Goal: Find specific page/section: Locate a particular part of the current website

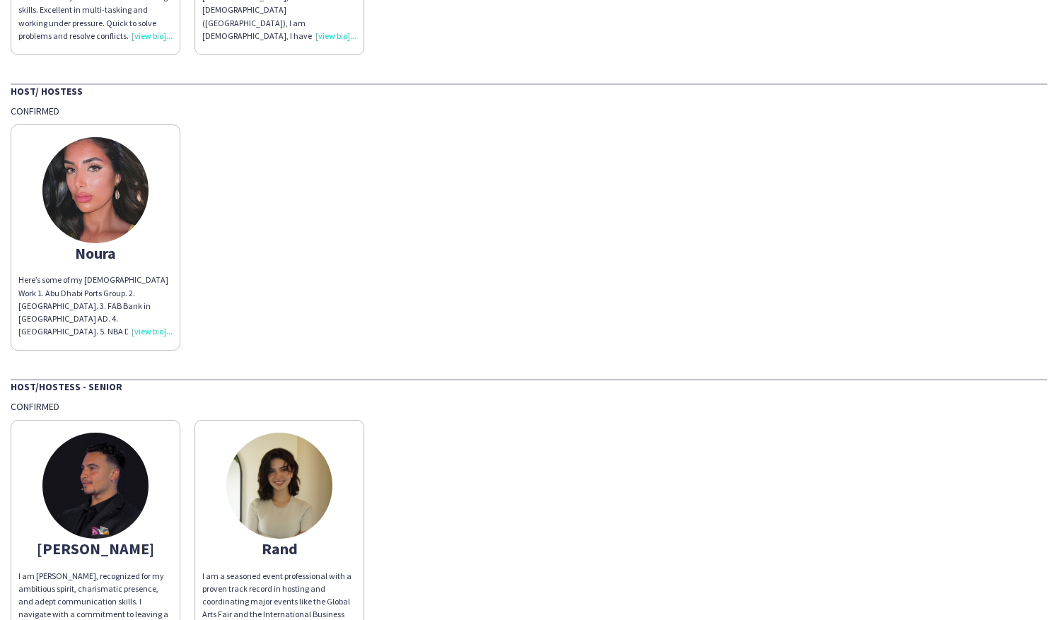
scroll to position [1602, 0]
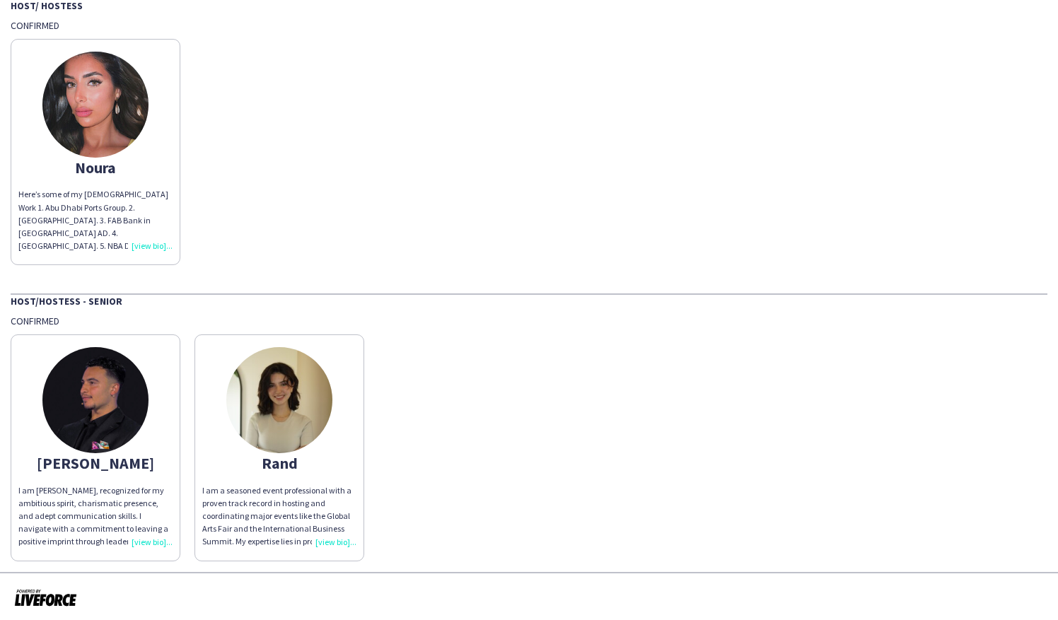
click at [273, 449] on img at bounding box center [279, 400] width 106 height 106
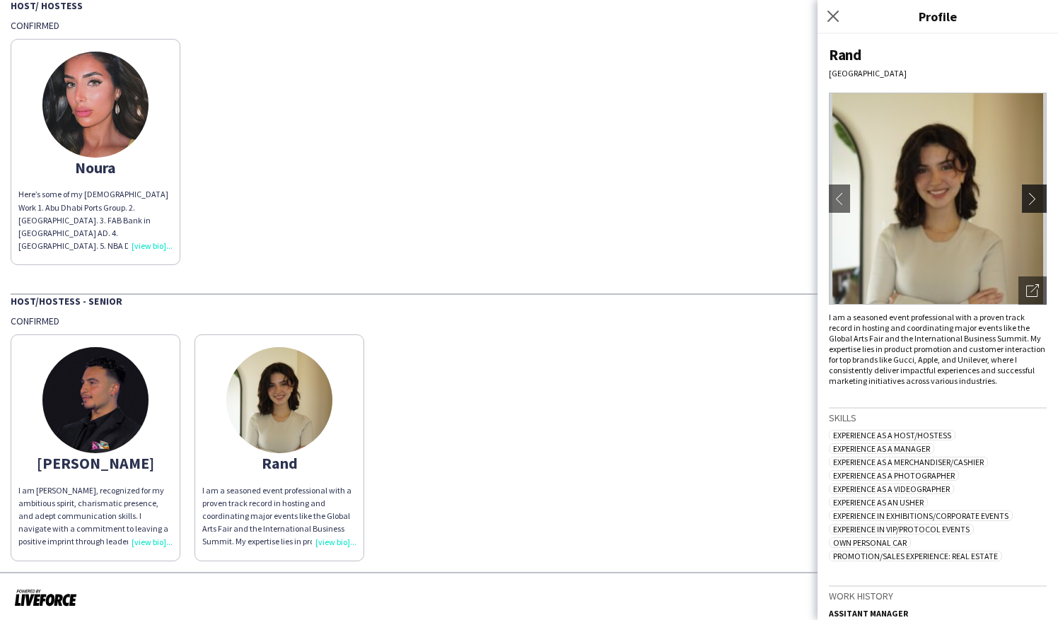
click at [1026, 197] on app-icon "chevron-right" at bounding box center [1036, 198] width 20 height 13
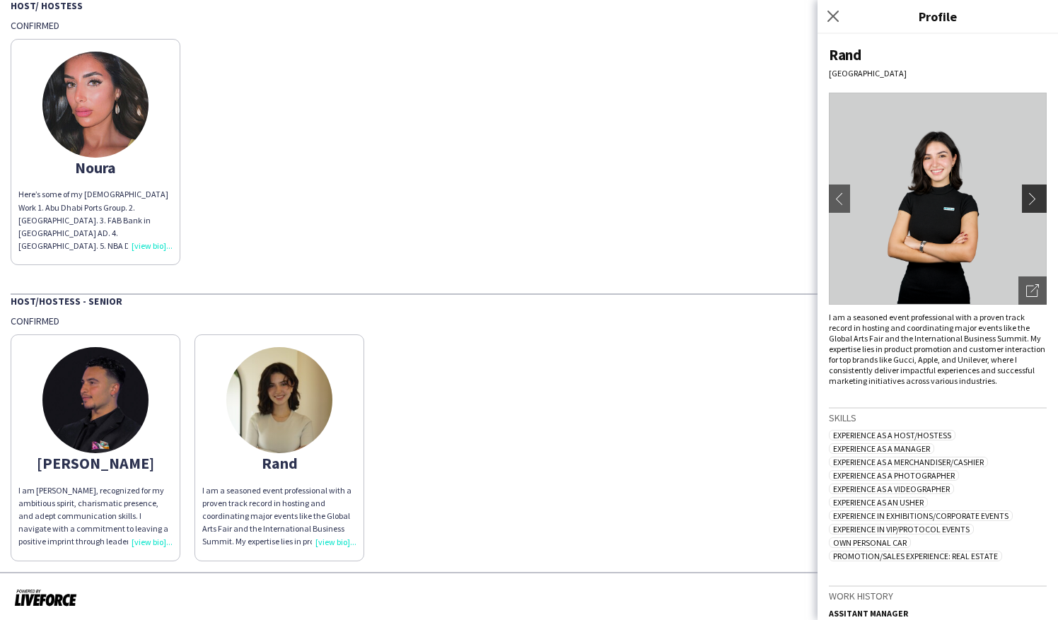
click at [1026, 197] on app-icon "chevron-right" at bounding box center [1036, 198] width 20 height 13
click at [1026, 206] on button "chevron-right" at bounding box center [1036, 199] width 28 height 28
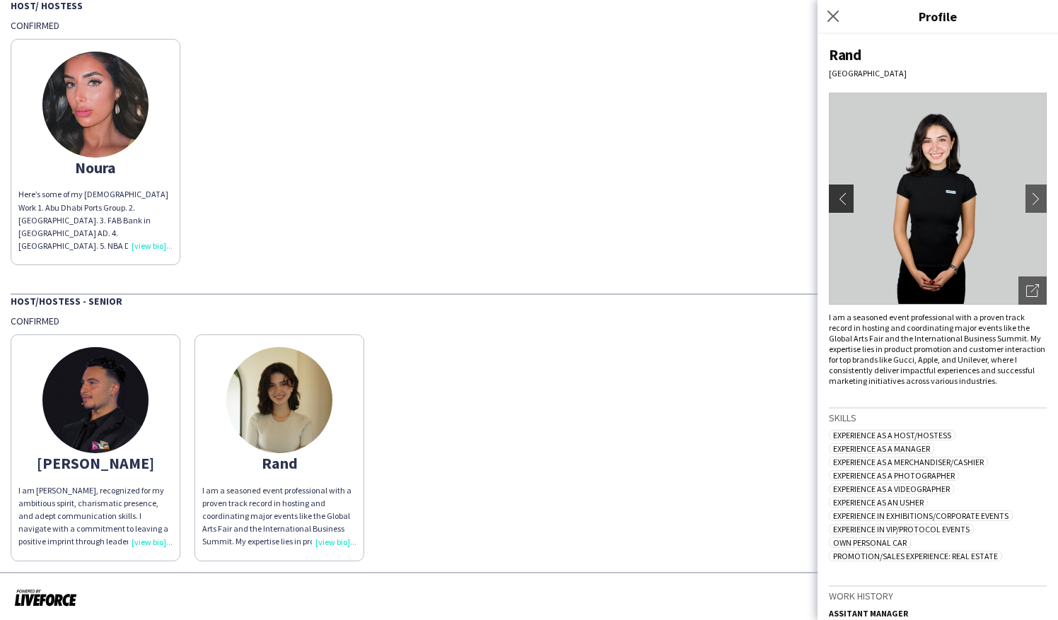
click at [845, 192] on button "chevron-left" at bounding box center [840, 199] width 28 height 28
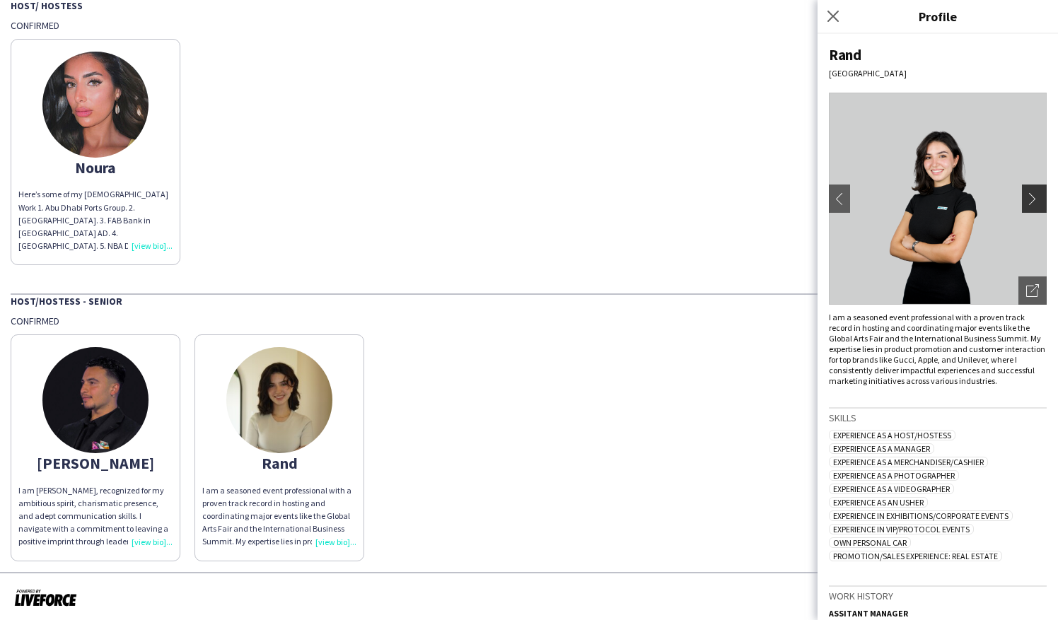
click at [1026, 201] on app-icon "chevron-right" at bounding box center [1036, 198] width 20 height 13
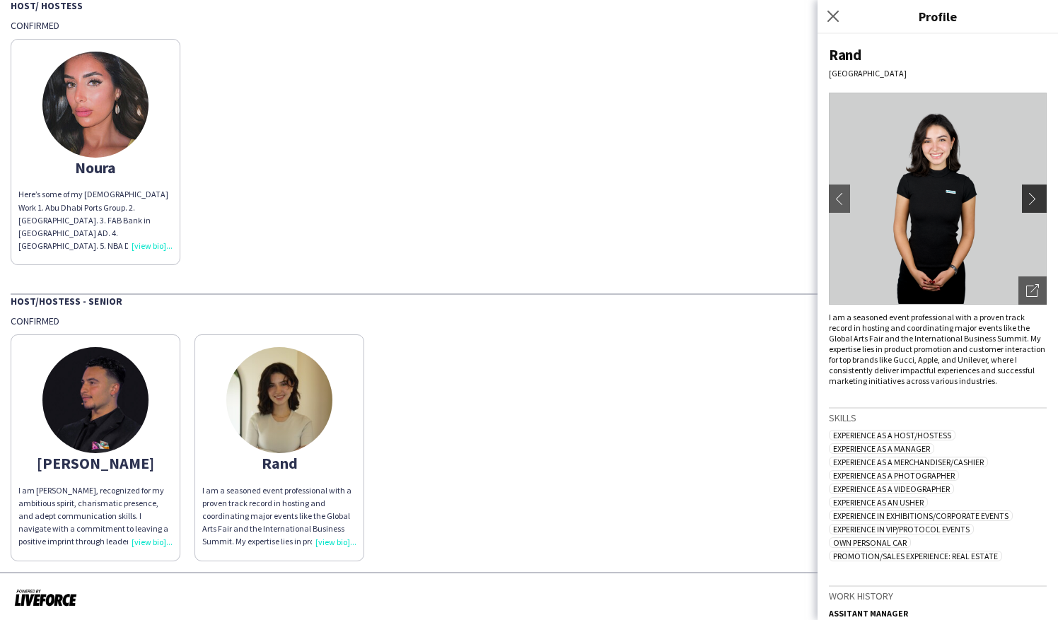
click at [1026, 200] on app-icon "chevron-right" at bounding box center [1036, 198] width 20 height 13
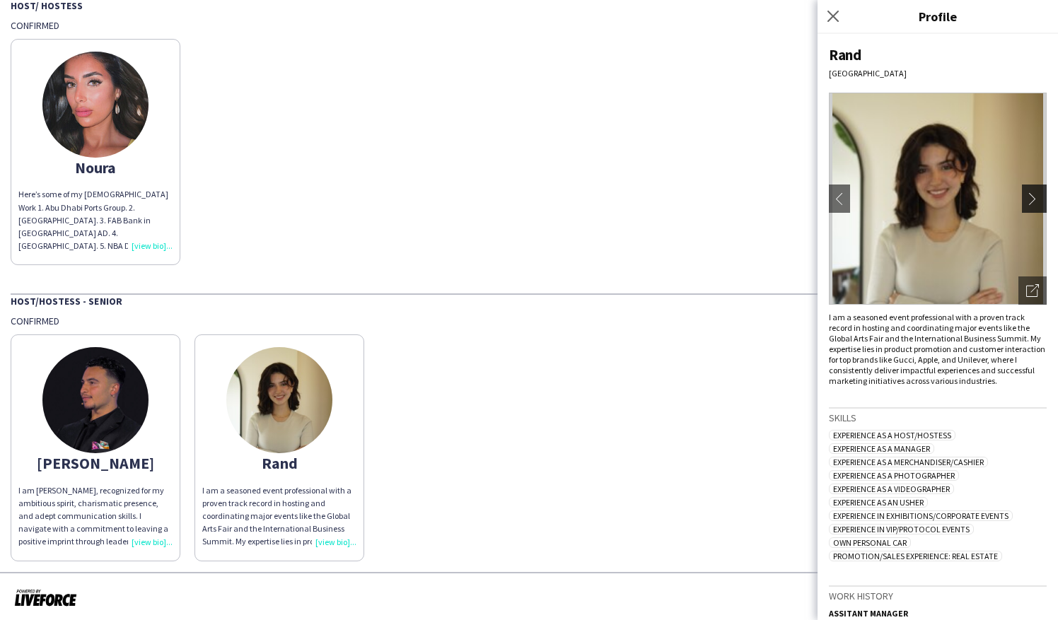
click at [1026, 200] on app-icon "chevron-right" at bounding box center [1036, 198] width 20 height 13
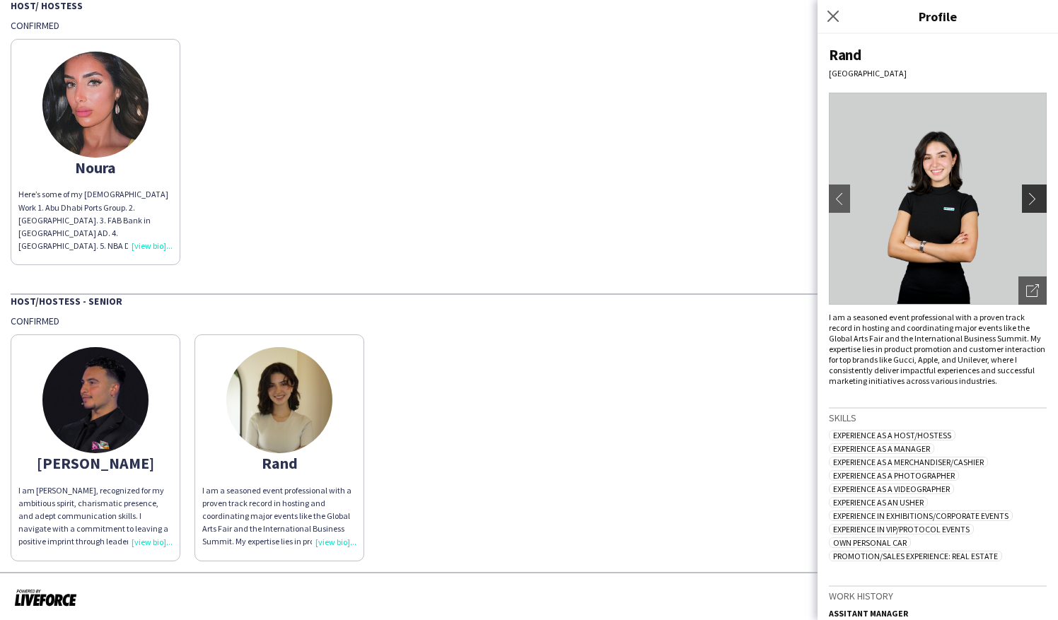
click at [1026, 200] on app-icon "chevron-right" at bounding box center [1036, 198] width 20 height 13
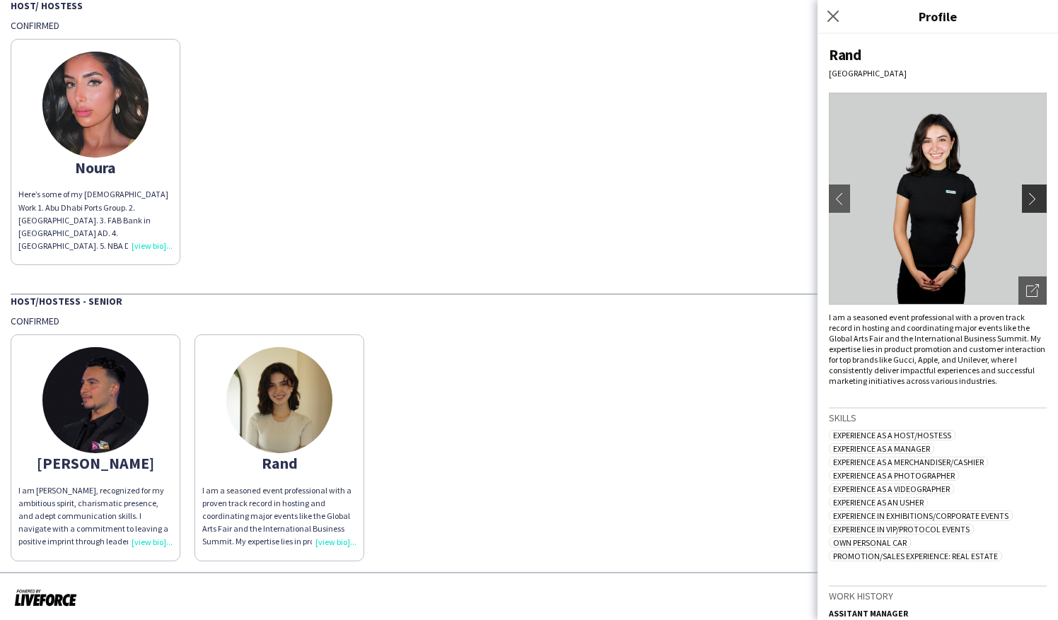
click at [1026, 196] on app-icon "chevron-right" at bounding box center [1036, 198] width 20 height 13
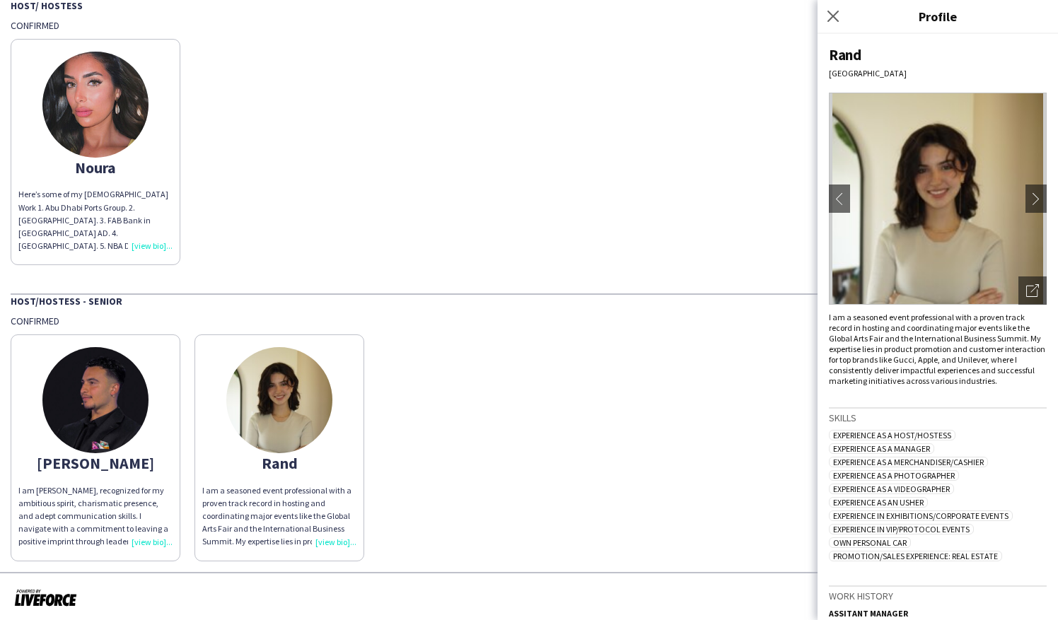
drag, startPoint x: 311, startPoint y: 464, endPoint x: 258, endPoint y: 465, distance: 53.8
click at [258, 465] on div "Rand" at bounding box center [279, 463] width 154 height 13
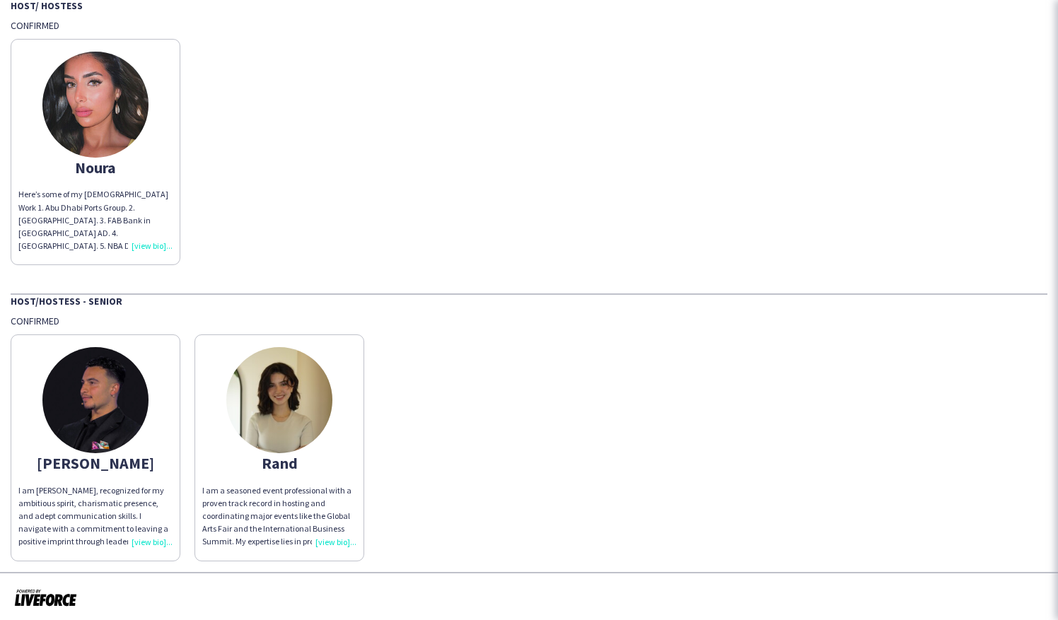
copy div "Rand"
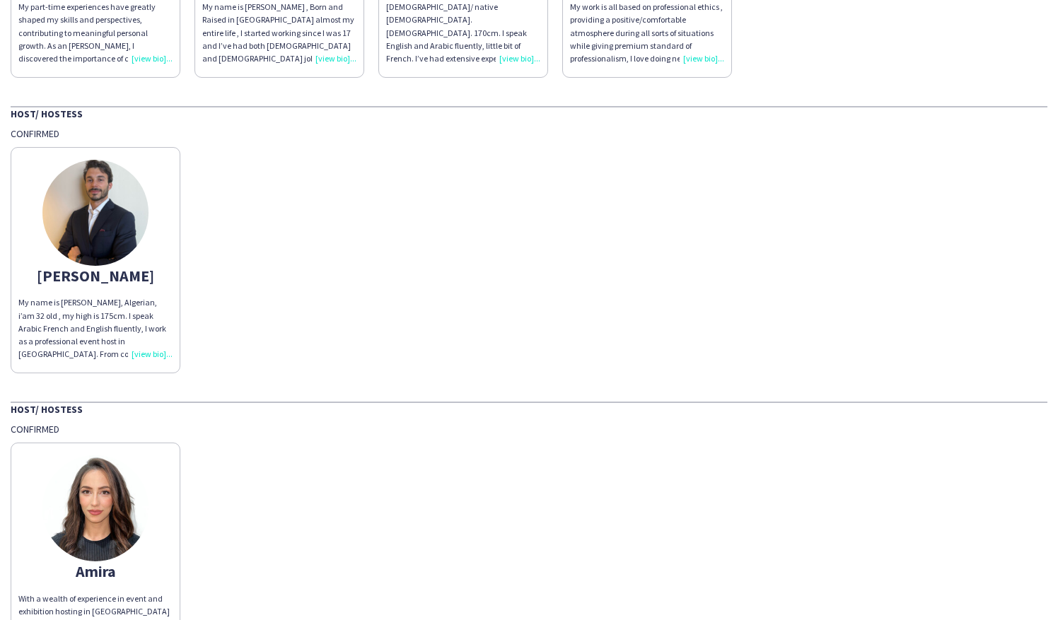
scroll to position [0, 0]
